Goal: Information Seeking & Learning: Learn about a topic

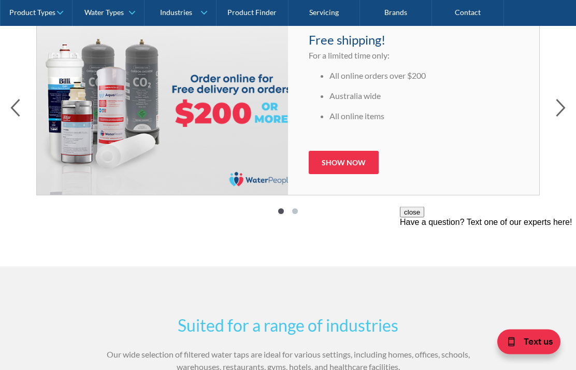
scroll to position [1607, 0]
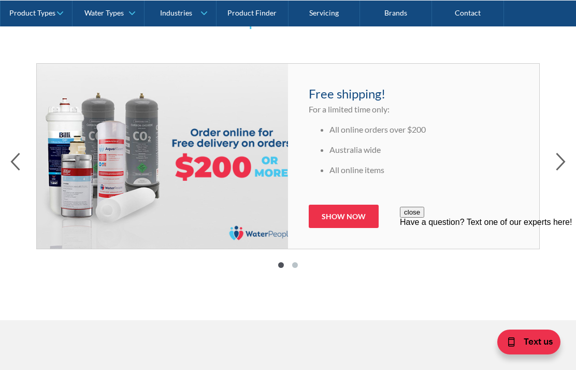
click at [555, 174] on div "Free shipping! For a limited time only: All online orders over $200 Australia w…" at bounding box center [287, 163] width 555 height 221
click at [560, 171] on button "button" at bounding box center [561, 162] width 10 height 21
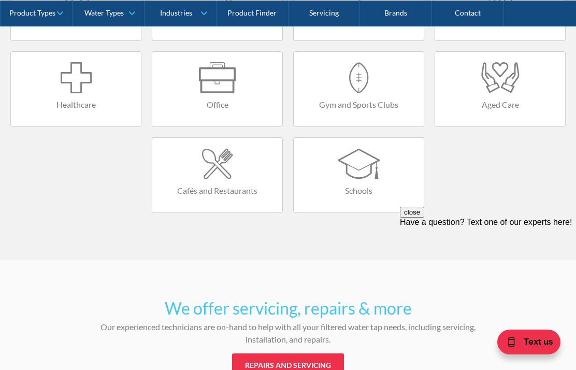
scroll to position [2111, 0]
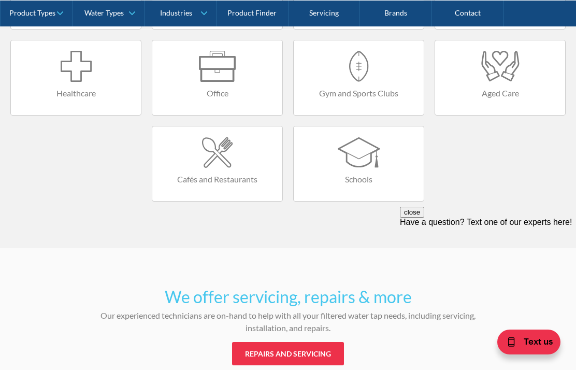
click at [47, 20] on link "Product Types" at bounding box center [36, 13] width 71 height 26
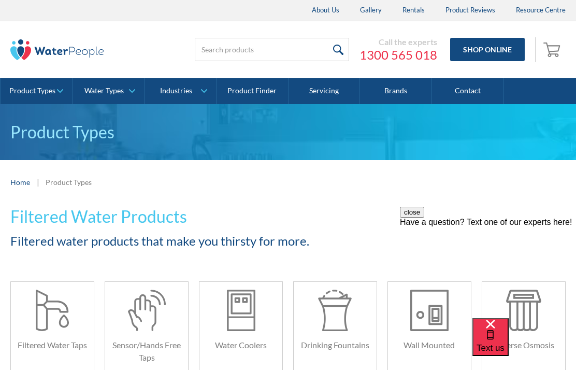
click at [56, 323] on div at bounding box center [52, 310] width 41 height 41
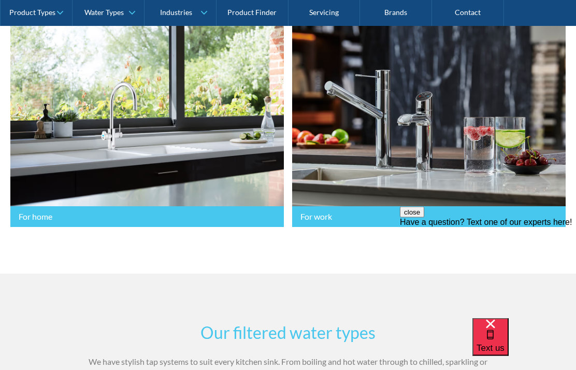
scroll to position [291, 0]
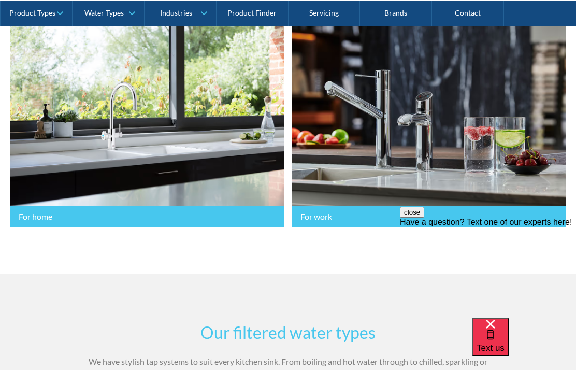
click at [137, 126] on img at bounding box center [147, 113] width 25 height 31
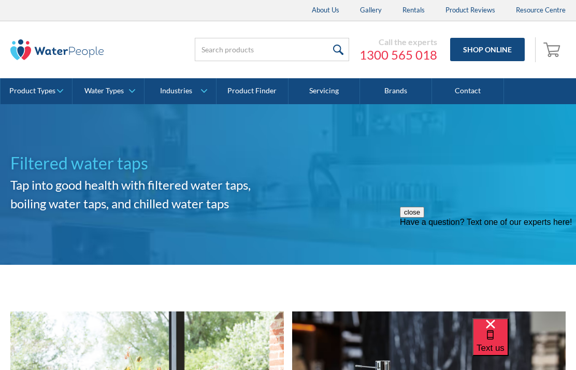
scroll to position [332, 0]
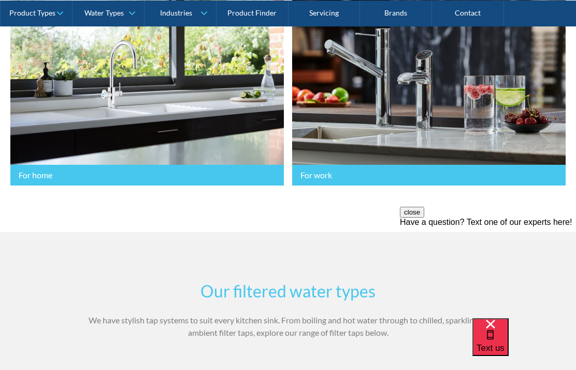
click at [572, 117] on div "For home For home For work For work" at bounding box center [288, 82] width 576 height 299
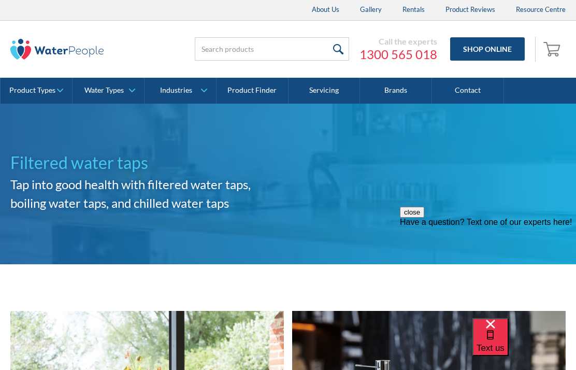
scroll to position [0, 0]
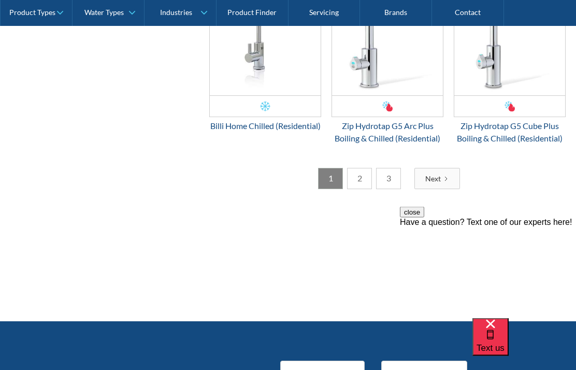
scroll to position [2065, 0]
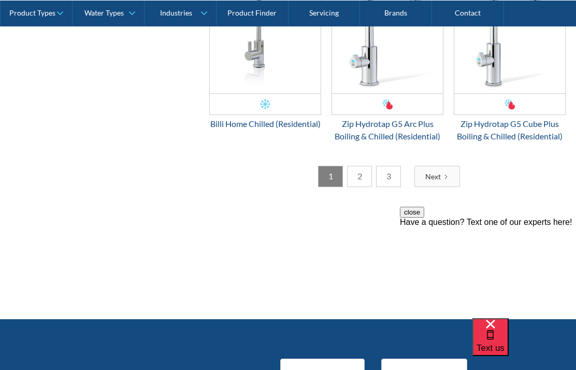
click at [435, 182] on div "Next" at bounding box center [433, 176] width 16 height 11
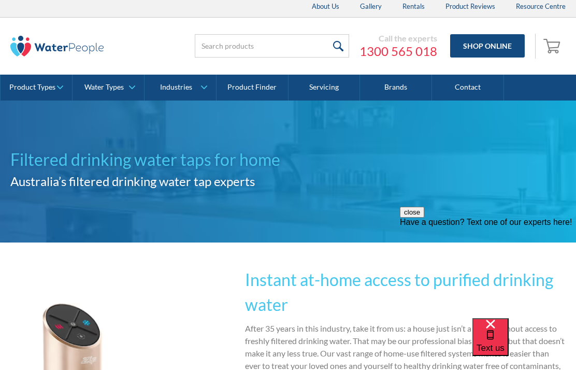
scroll to position [0, 0]
